Goal: Information Seeking & Learning: Learn about a topic

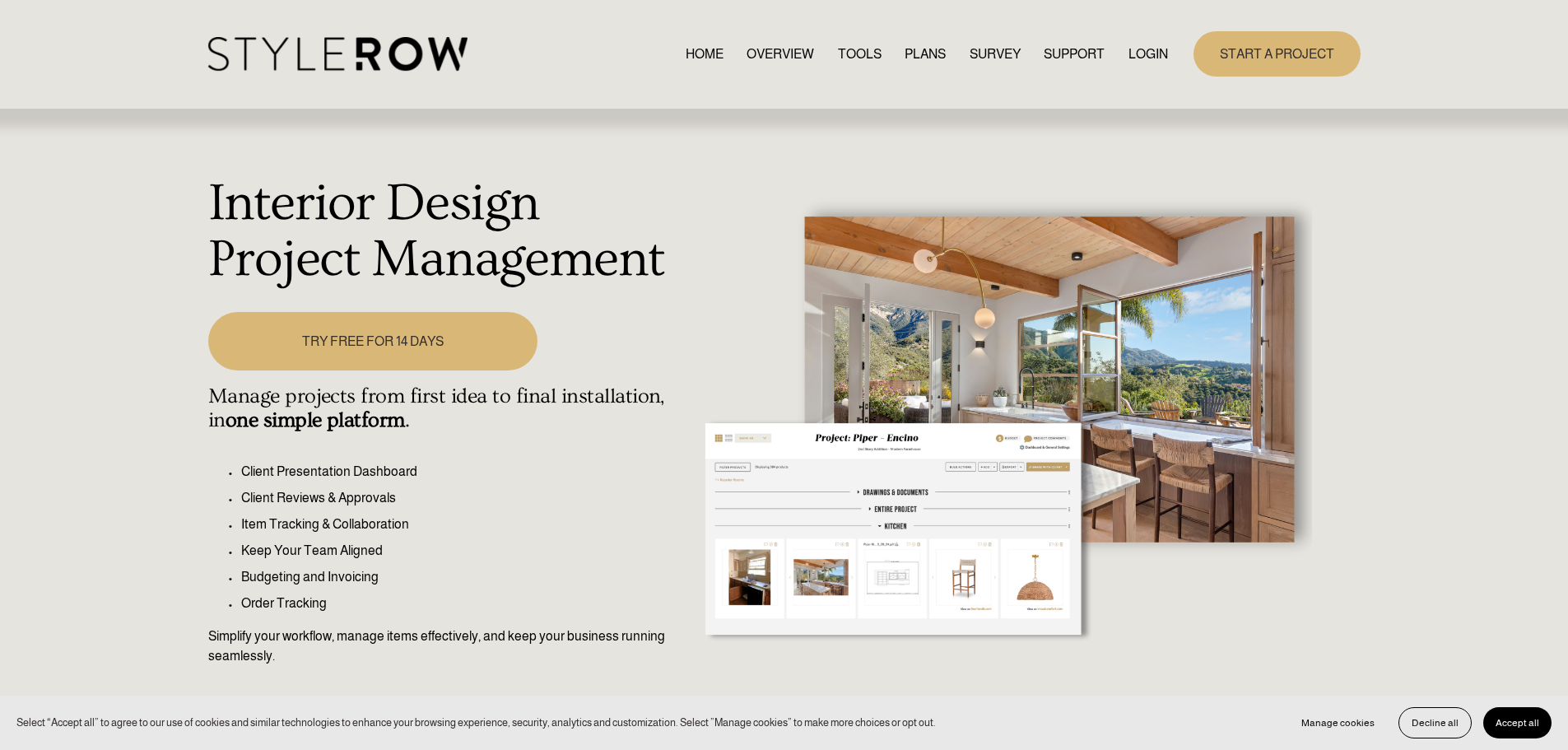
click at [769, 46] on link "OVERVIEW" at bounding box center [780, 54] width 67 height 22
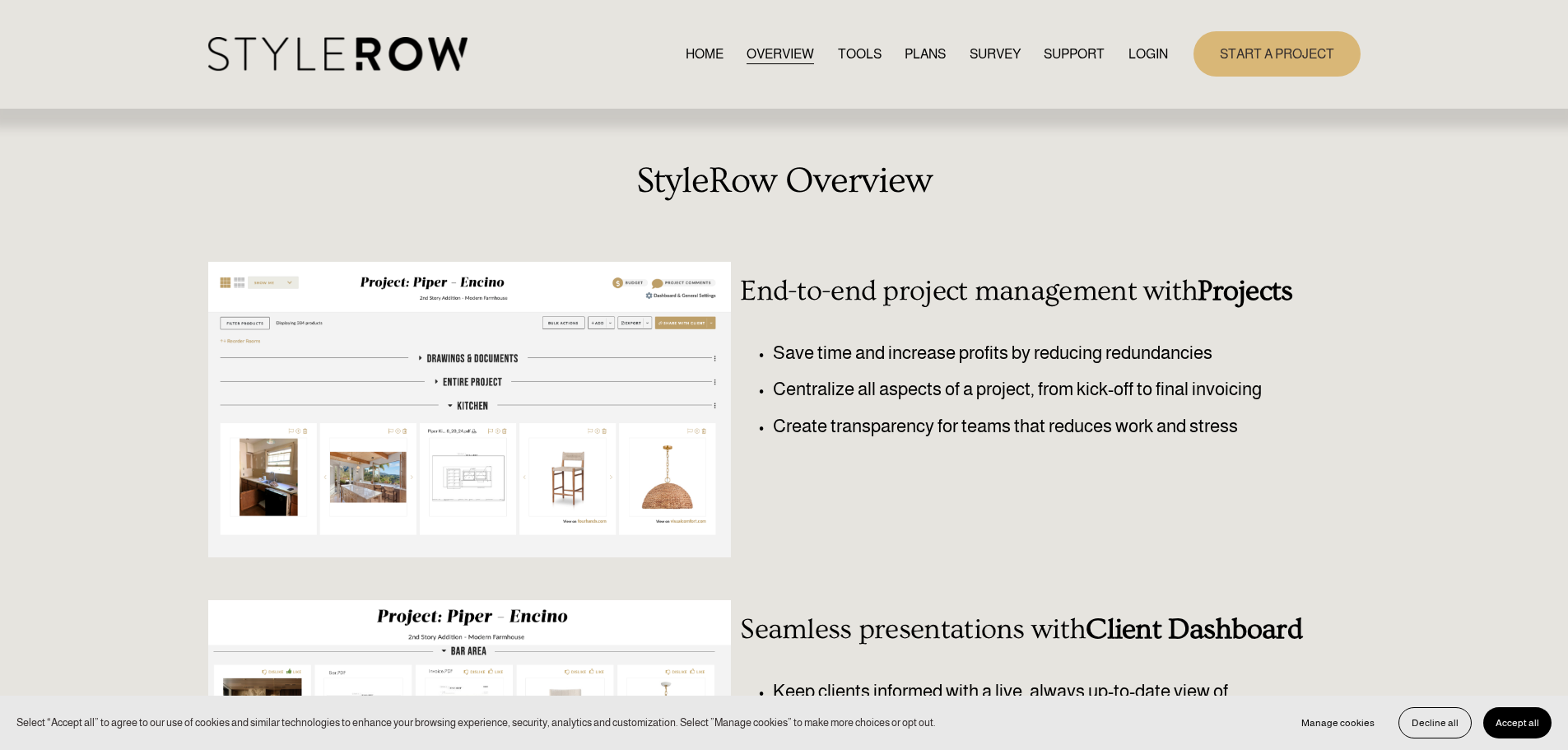
click at [859, 51] on link "TOOLS" at bounding box center [859, 54] width 44 height 22
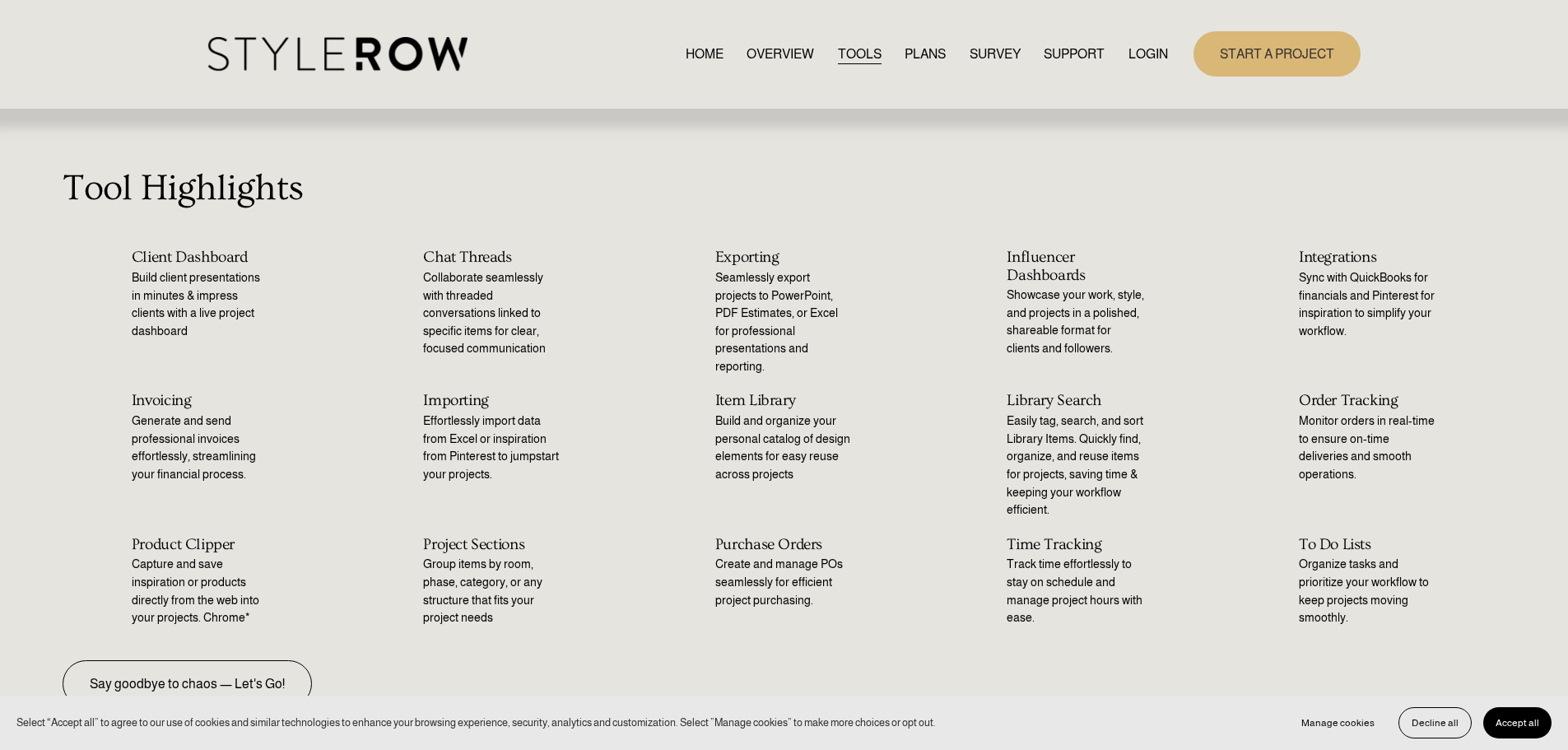
click at [917, 47] on link "PLANS" at bounding box center [925, 54] width 41 height 22
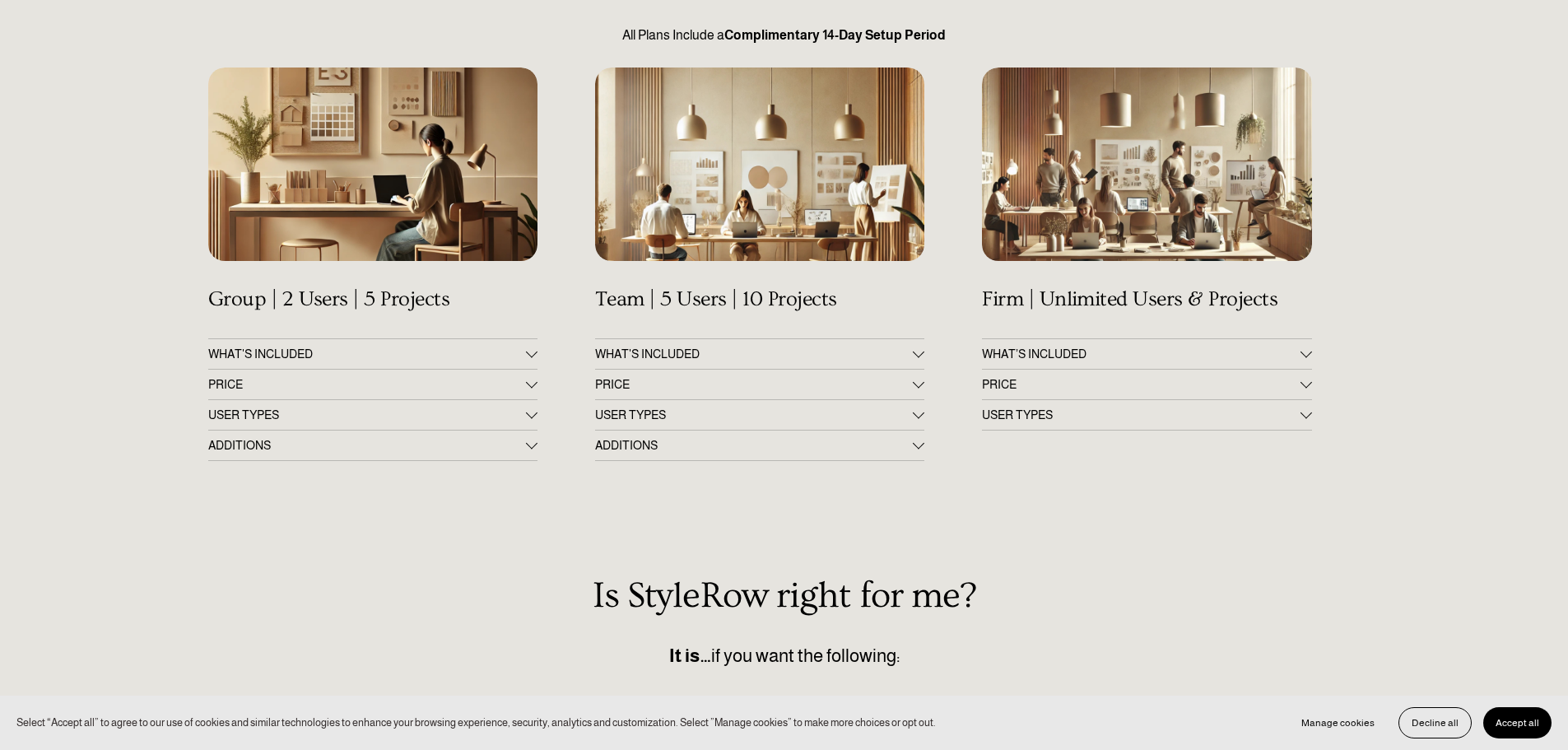
scroll to position [247, 0]
click at [533, 385] on div at bounding box center [532, 381] width 12 height 12
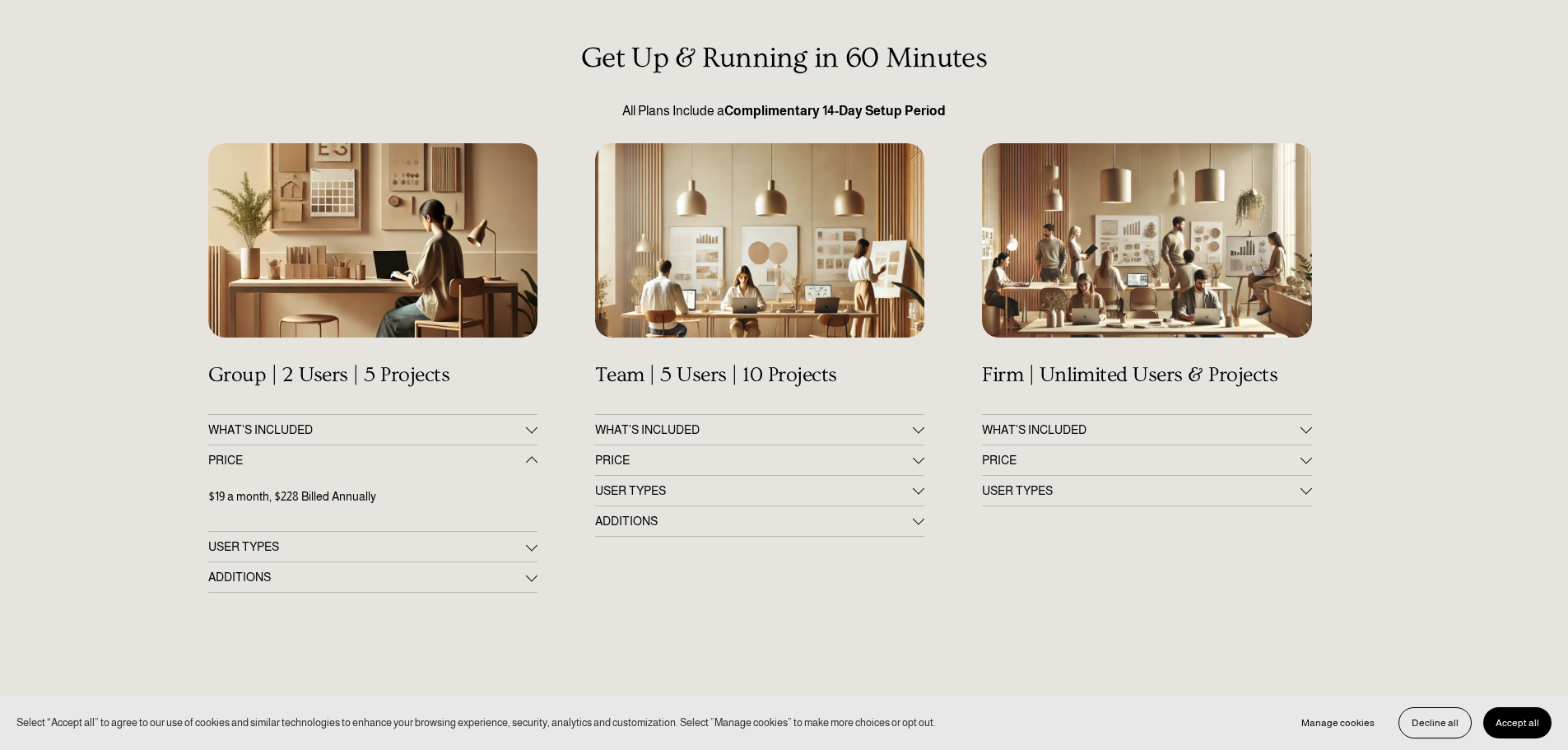
scroll to position [412, 0]
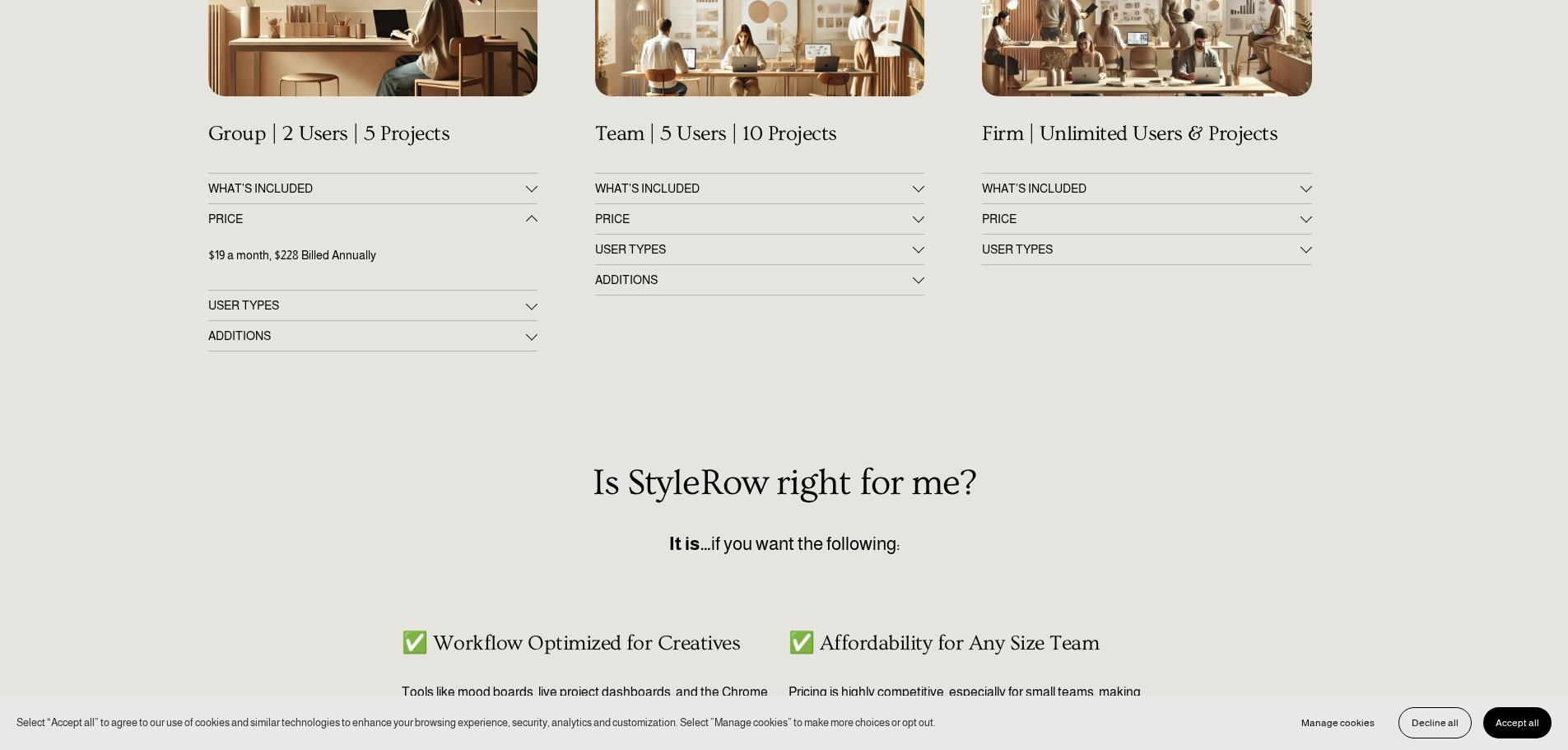
click at [919, 220] on div at bounding box center [918, 217] width 12 height 12
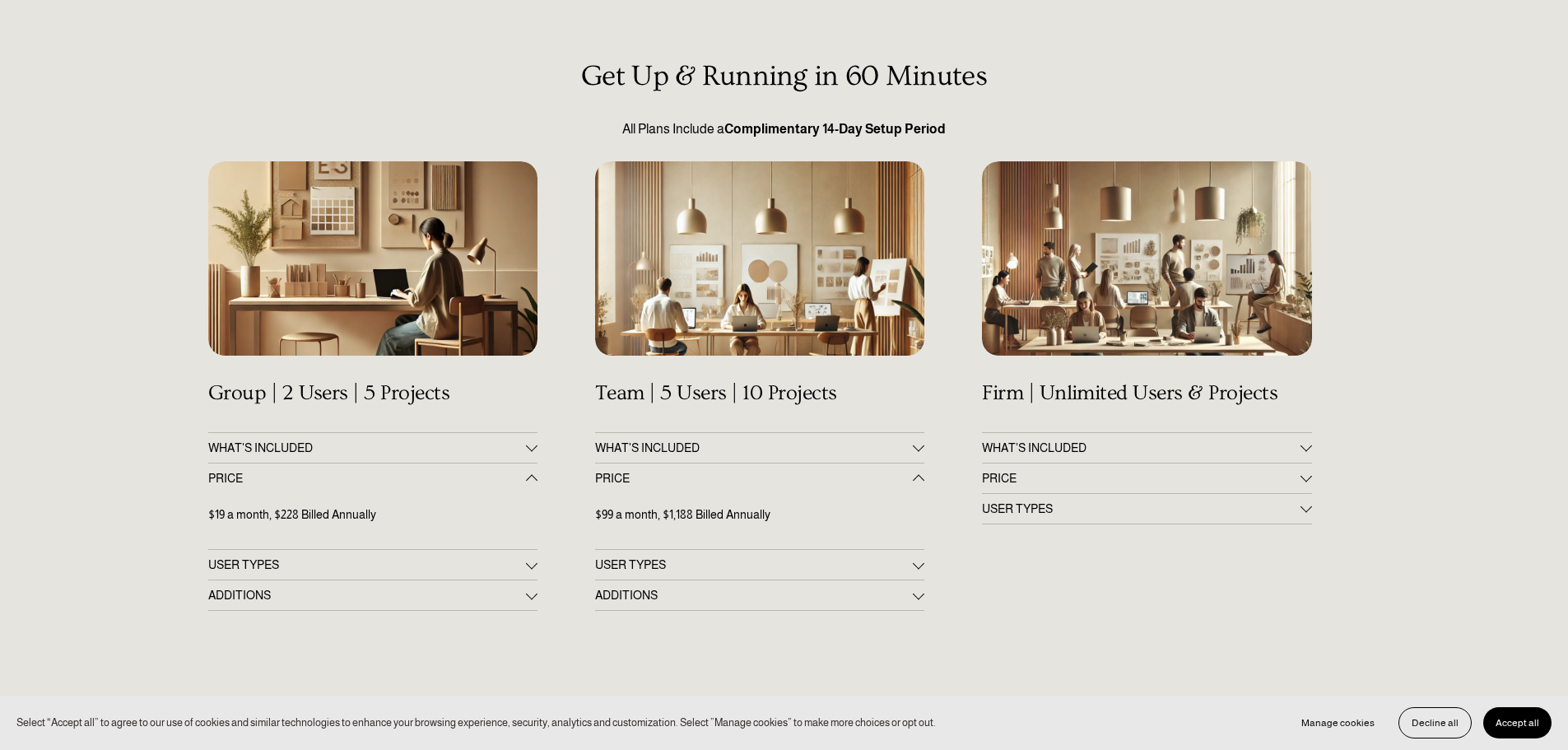
scroll to position [0, 0]
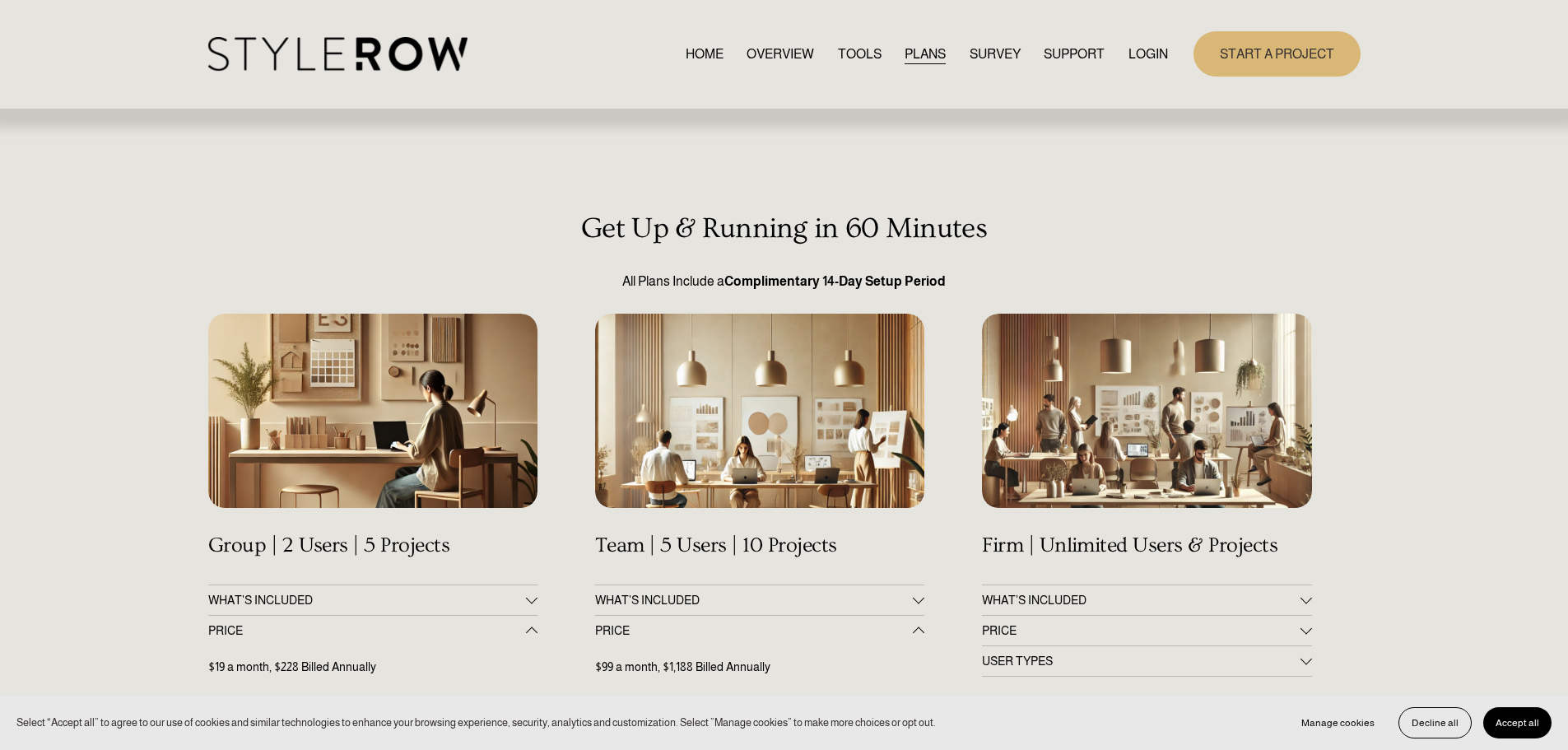
click at [970, 59] on link "SURVEY" at bounding box center [996, 54] width 51 height 22
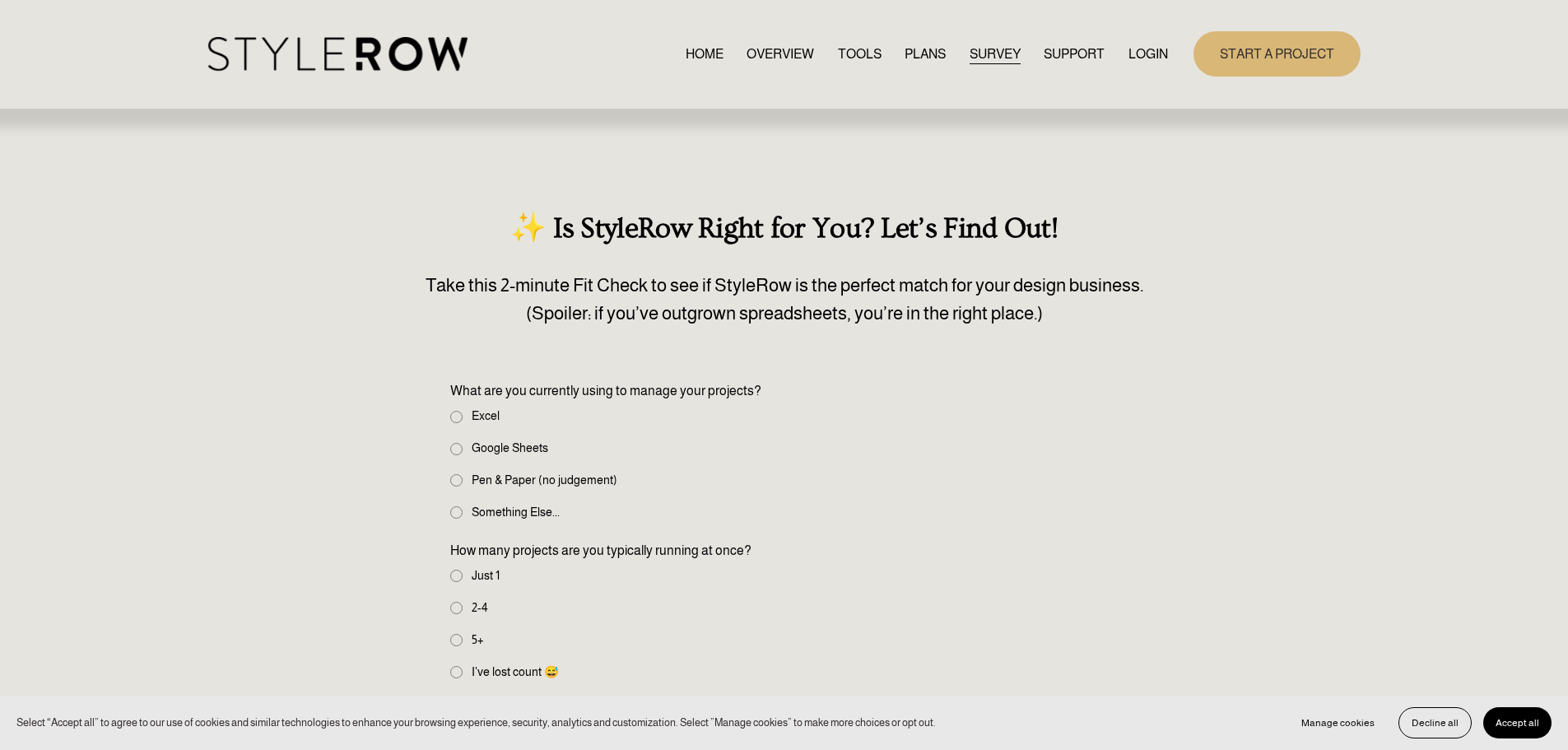
click at [1054, 51] on span "SUPPORT" at bounding box center [1074, 55] width 61 height 20
click at [772, 55] on link "OVERVIEW" at bounding box center [780, 54] width 67 height 22
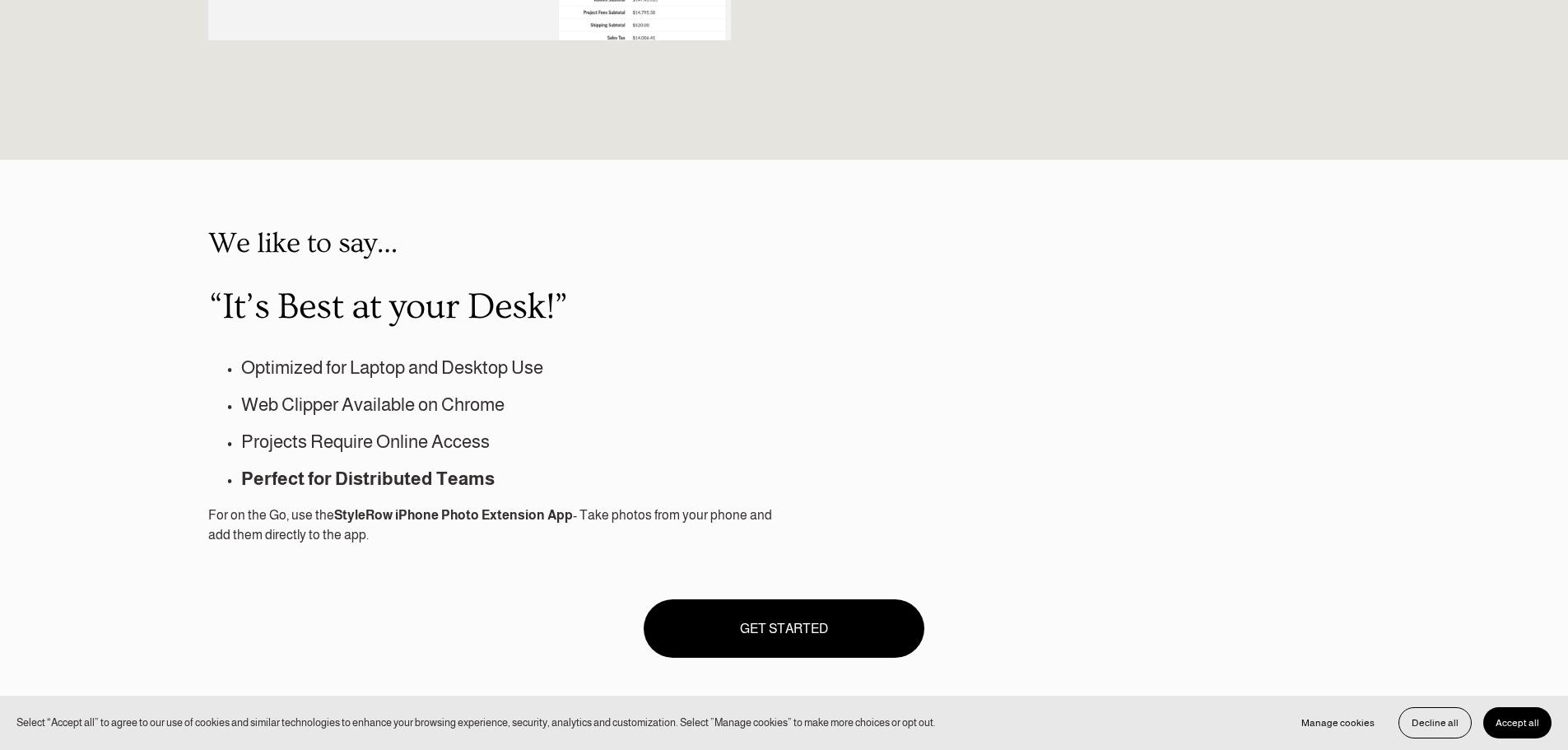
scroll to position [1399, 0]
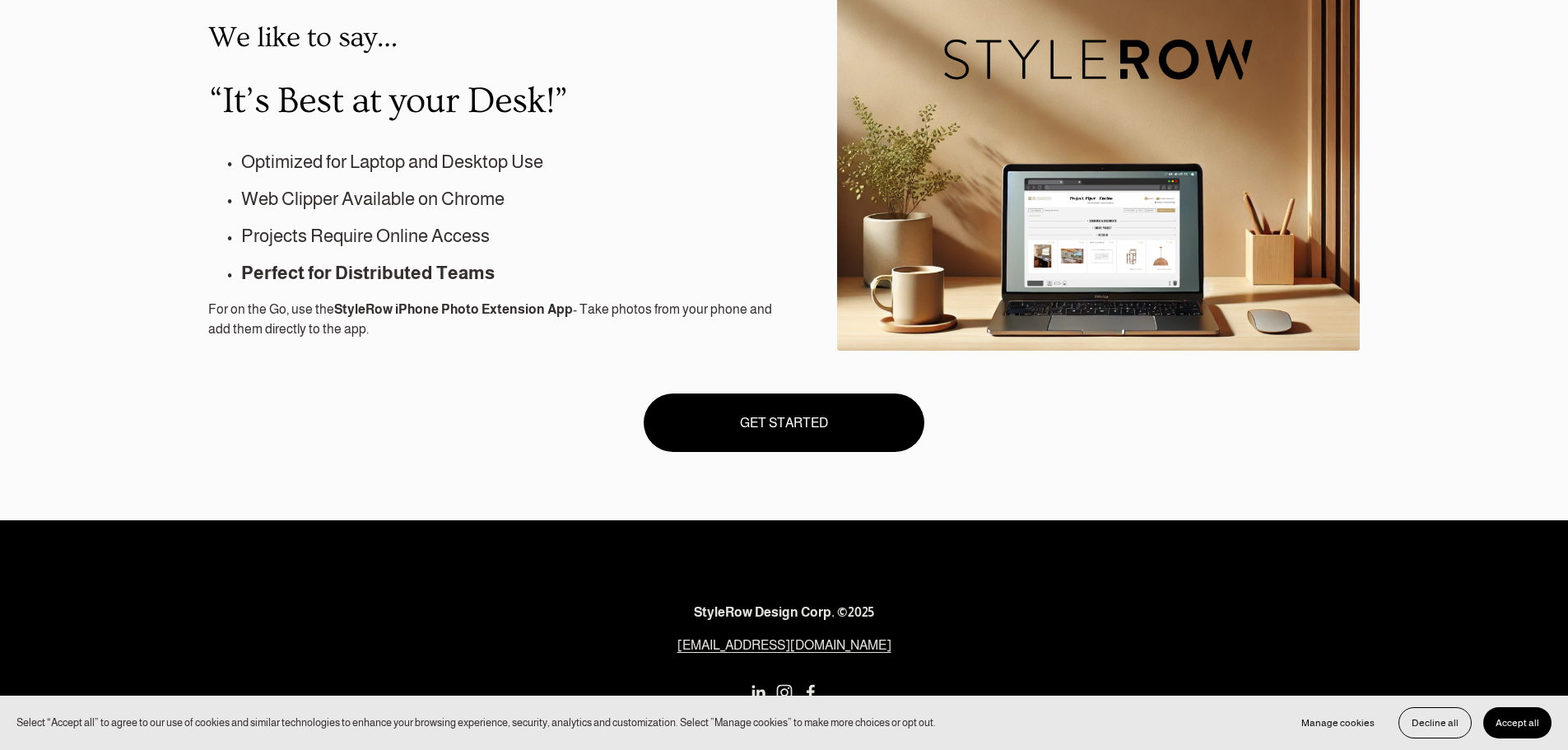
click at [821, 422] on link "GET STARTED" at bounding box center [784, 422] width 281 height 58
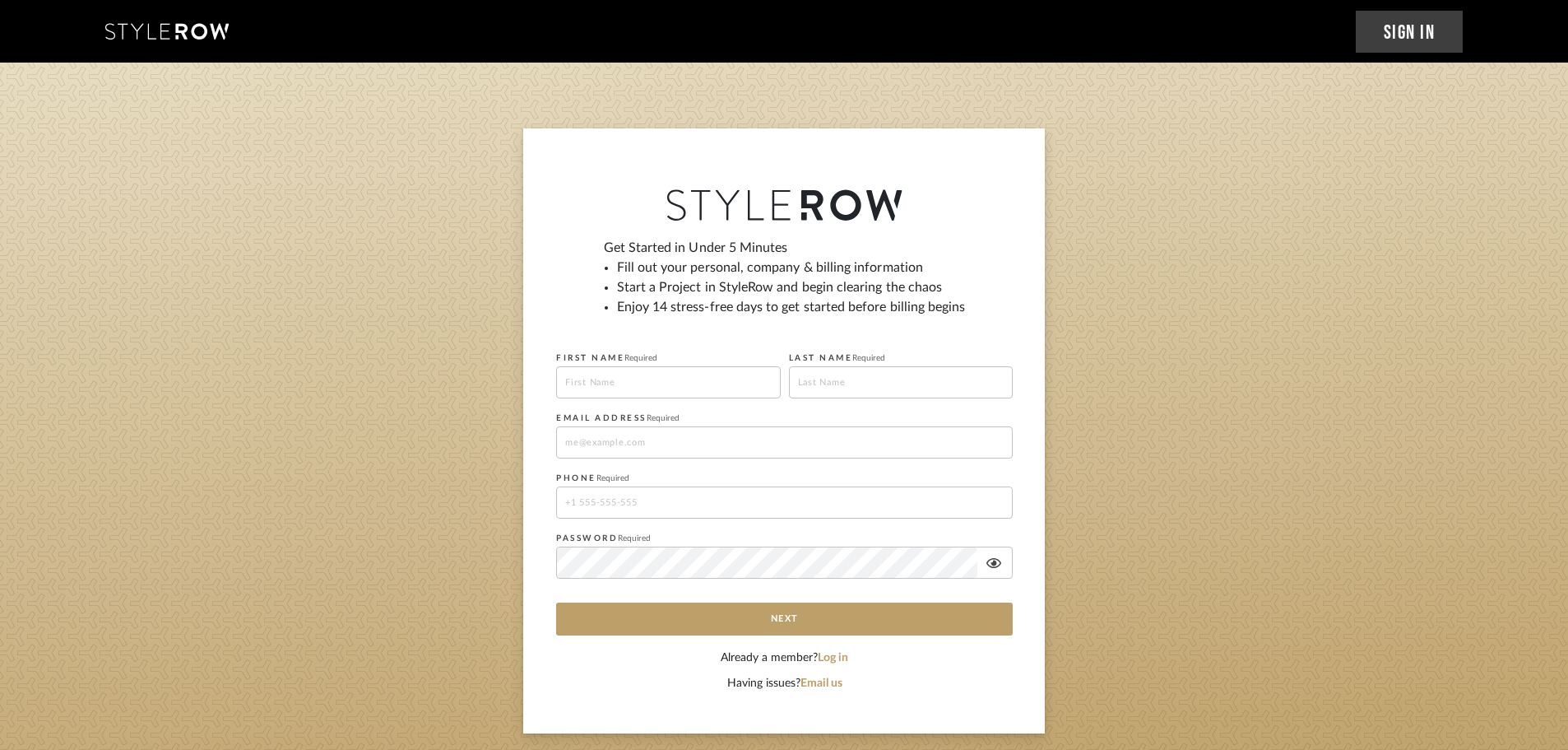
click at [150, 26] on icon at bounding box center [167, 32] width 124 height 17
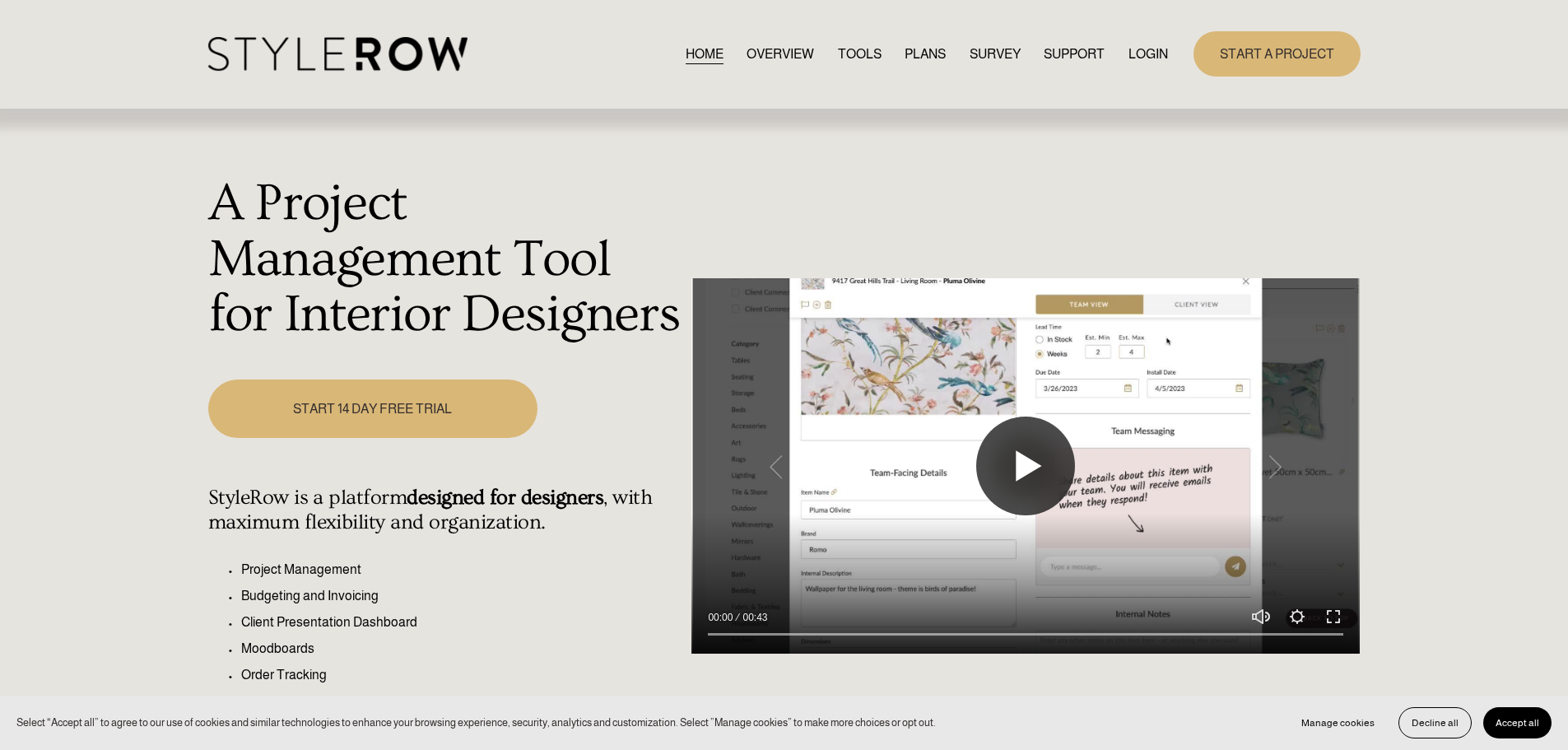
click at [994, 473] on button "Play" at bounding box center [1025, 465] width 99 height 99
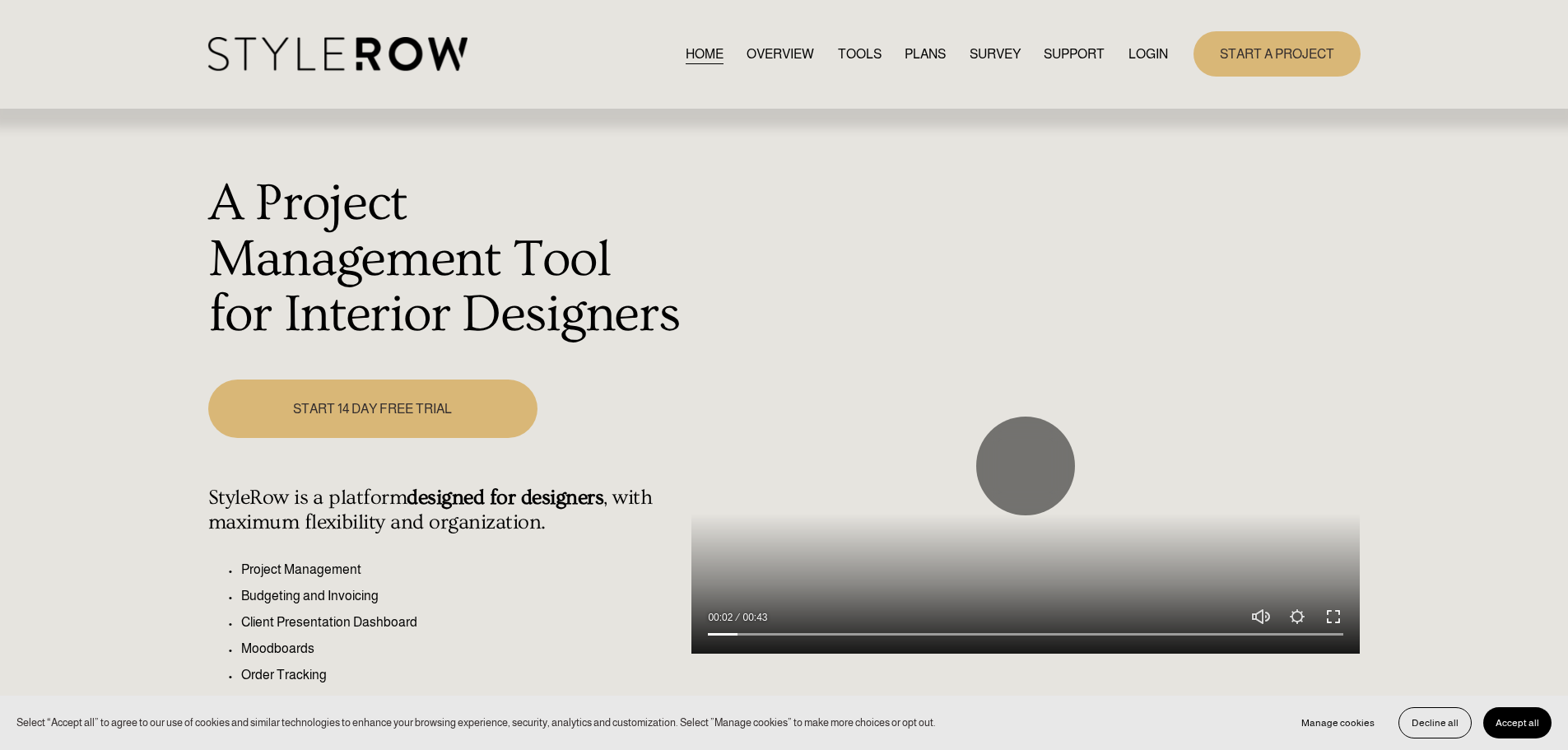
click at [1337, 621] on button "Exit fullscreen Enter fullscreen" at bounding box center [1333, 616] width 20 height 20
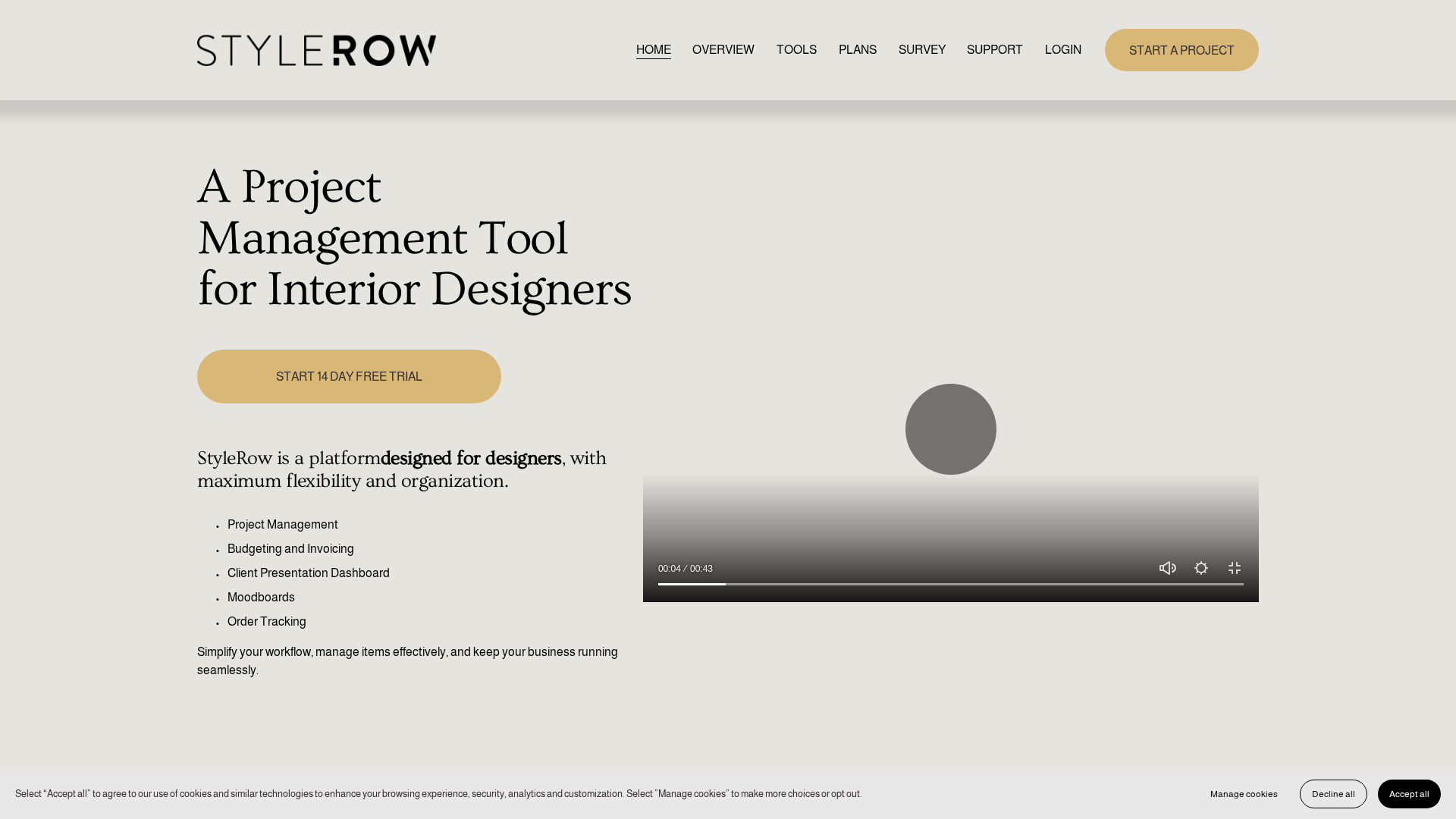
type input "12.1"
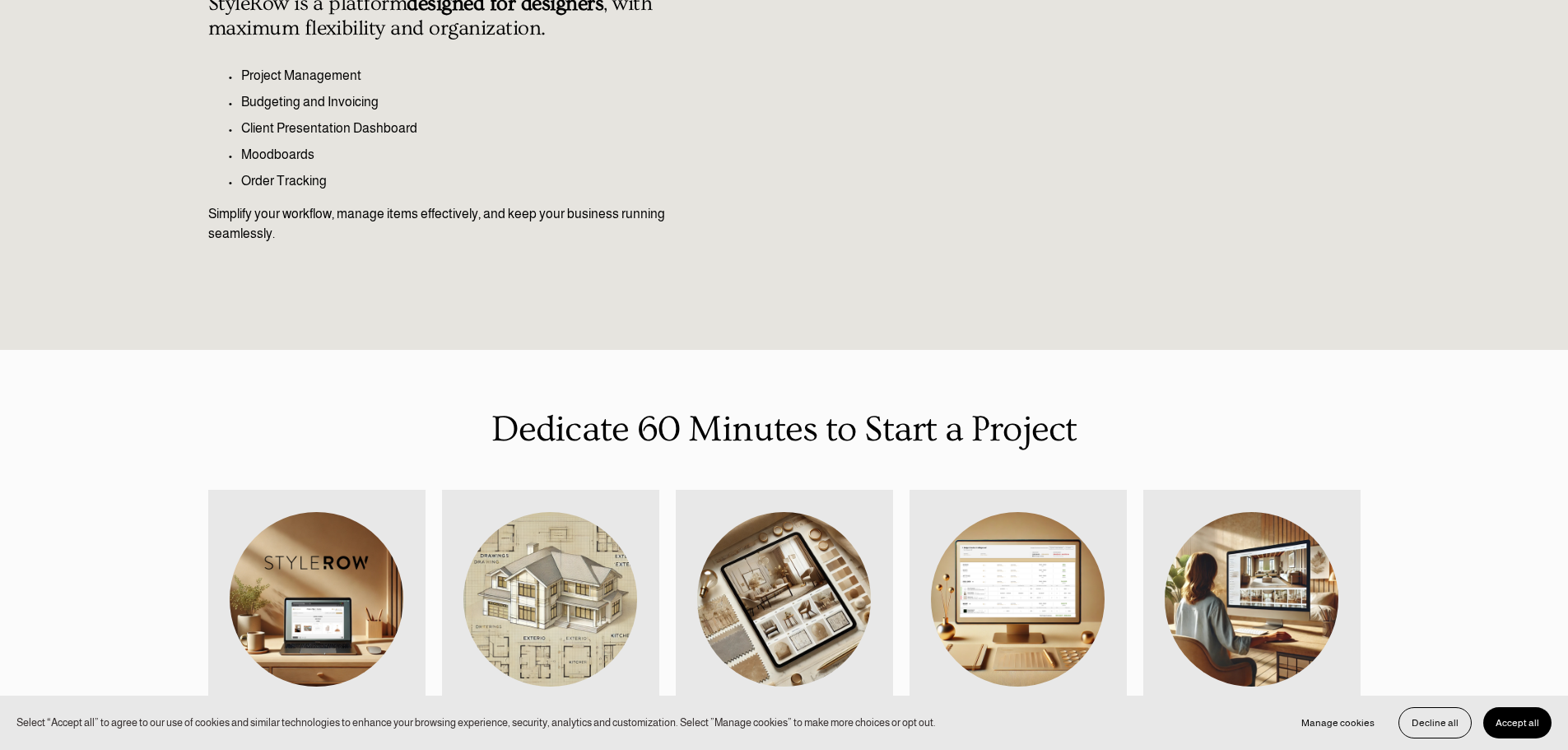
type input "100"
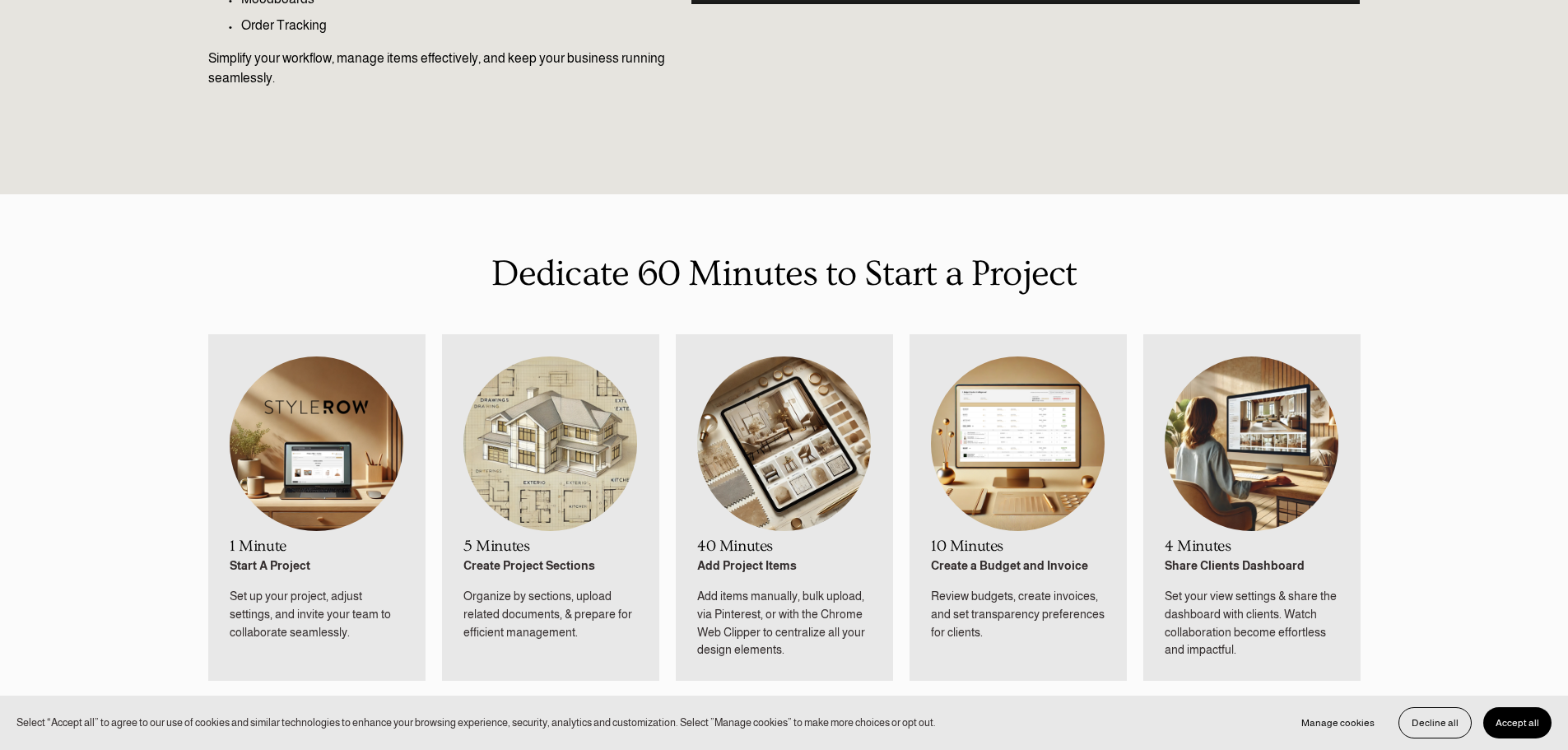
scroll to position [905, 0]
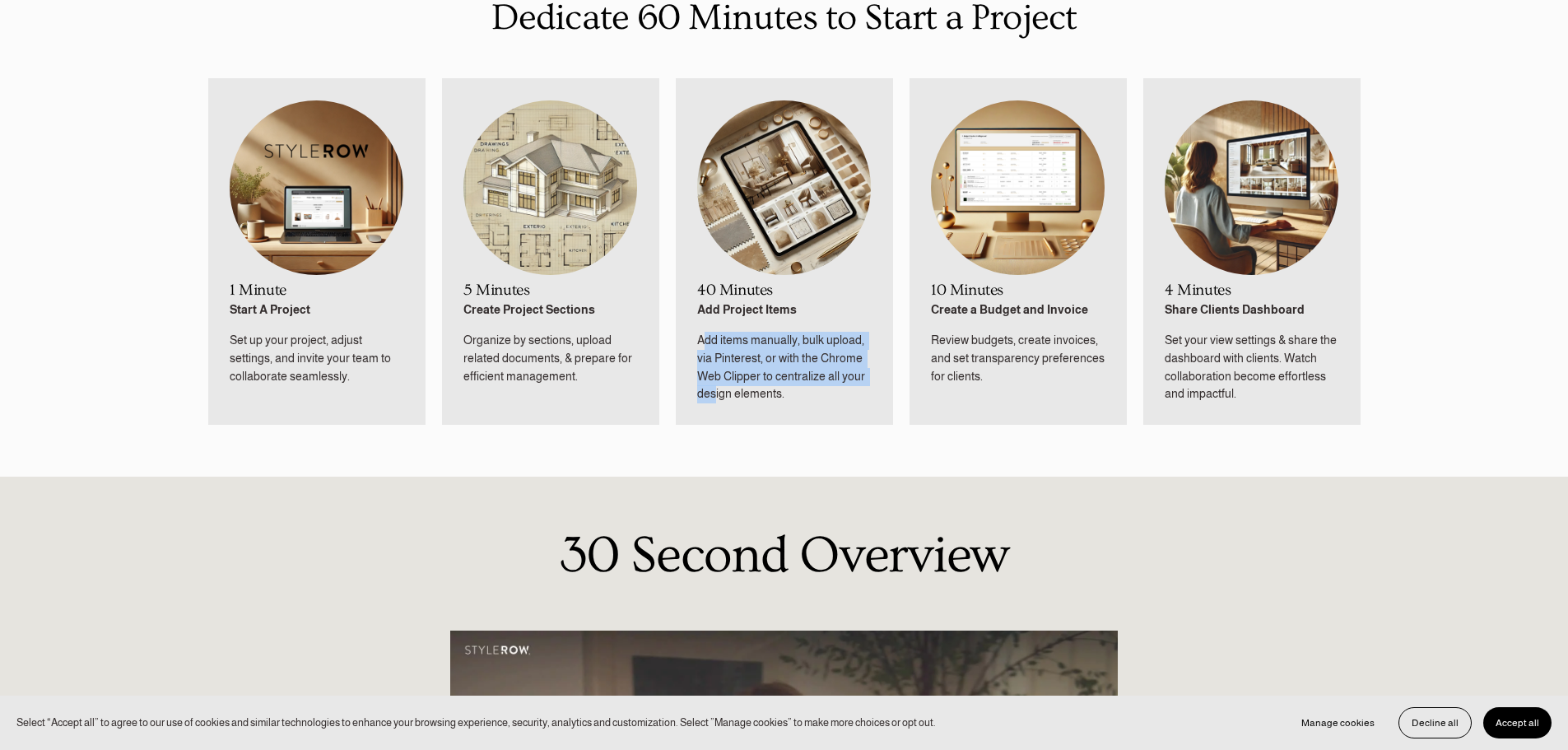
drag, startPoint x: 707, startPoint y: 343, endPoint x: 713, endPoint y: 390, distance: 47.4
click at [713, 390] on p "Add items manually, bulk upload, via Pinterest, or with the Chrome Web Clipper …" at bounding box center [783, 367] width 173 height 71
drag, startPoint x: 713, startPoint y: 390, endPoint x: 863, endPoint y: 407, distance: 151.0
click at [863, 407] on li "40 Minutes Add Project Items Add items manually, bulk upload, via Pinterest, or…" at bounding box center [784, 251] width 217 height 347
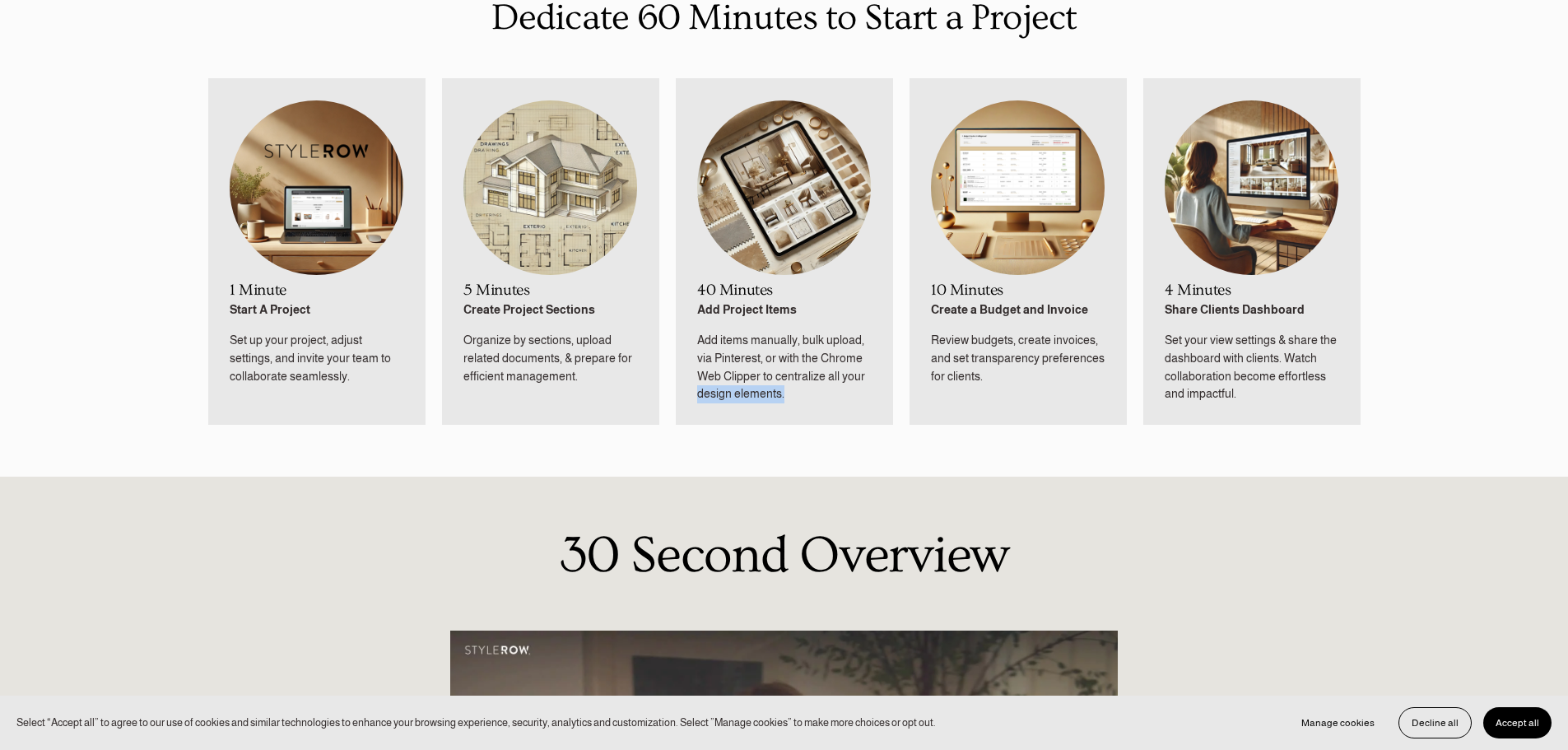
click at [863, 407] on li "40 Minutes Add Project Items Add items manually, bulk upload, via Pinterest, or…" at bounding box center [784, 251] width 217 height 347
click at [811, 241] on img at bounding box center [783, 188] width 173 height 174
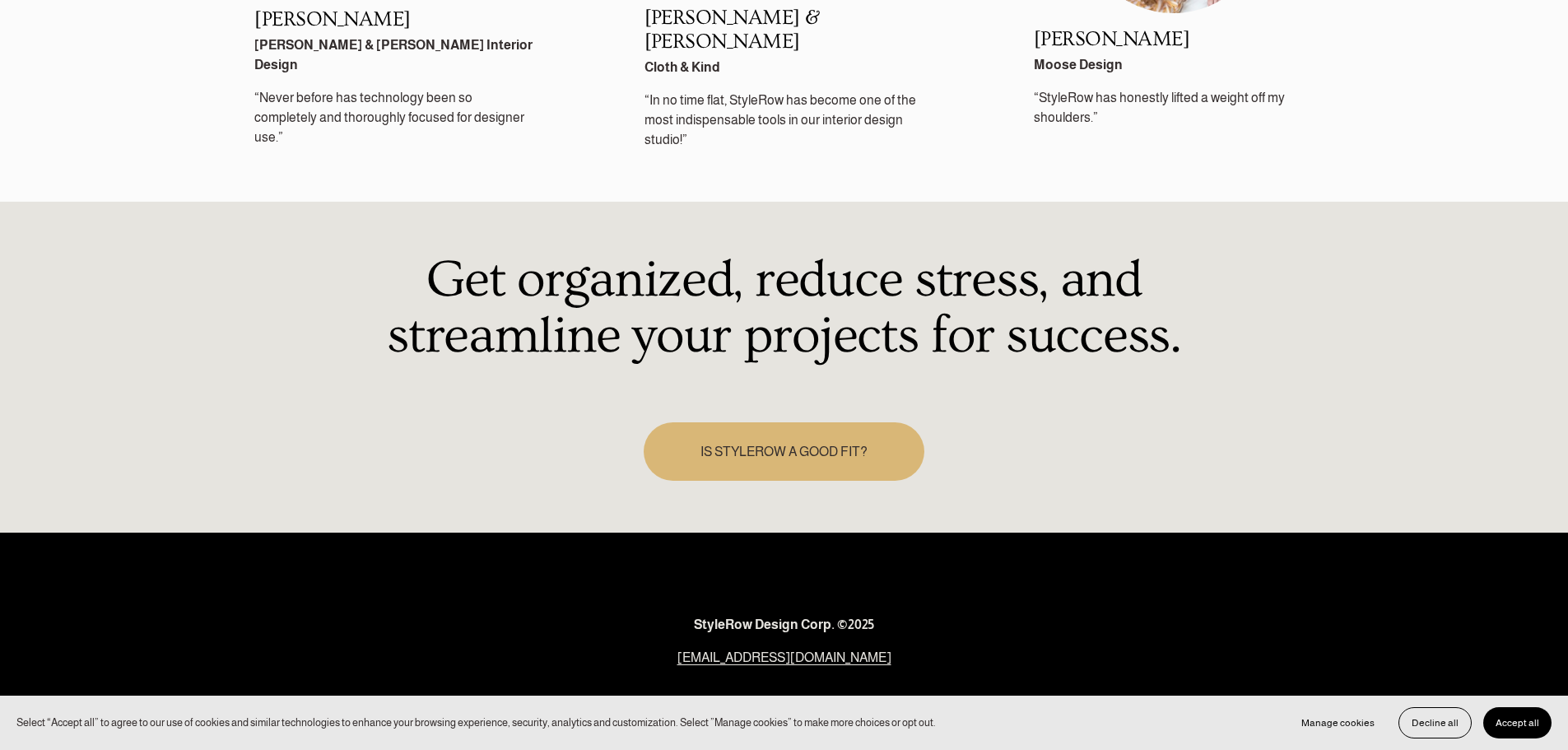
scroll to position [2476, 0]
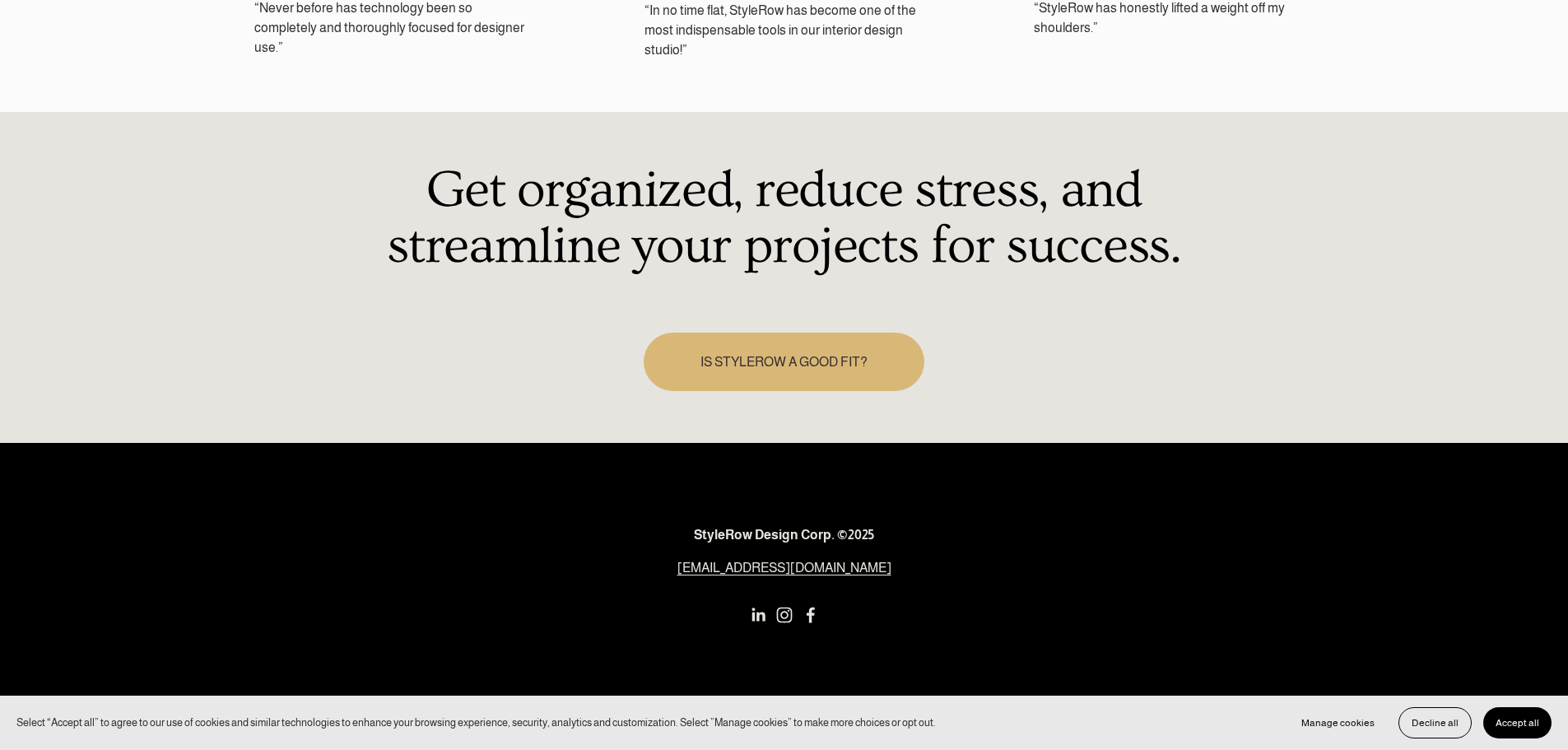
click at [853, 347] on link "IS STYLEROW A GOOD FIT?" at bounding box center [784, 362] width 281 height 58
